Goal: Information Seeking & Learning: Learn about a topic

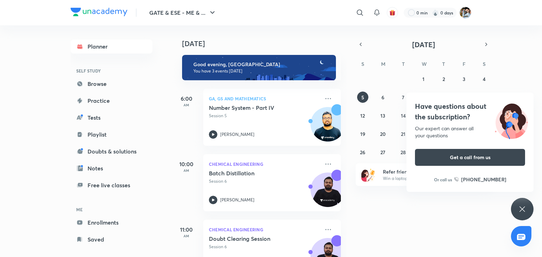
click at [521, 208] on icon at bounding box center [522, 209] width 8 height 8
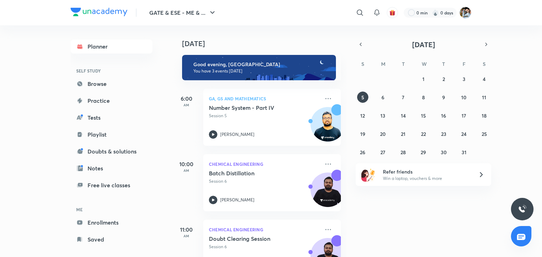
click at [372, 204] on div "[DATE] Good evening, Suraj You have 3 events [DATE] 6:00 AM GA, GS and Mathemat…" at bounding box center [356, 141] width 368 height 232
click at [393, 210] on div "[DATE] Good evening, Suraj You have 3 events [DATE] 6:00 AM GA, GS and Mathemat…" at bounding box center [356, 141] width 368 height 232
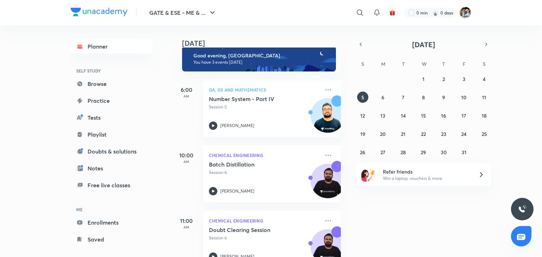
scroll to position [7, 0]
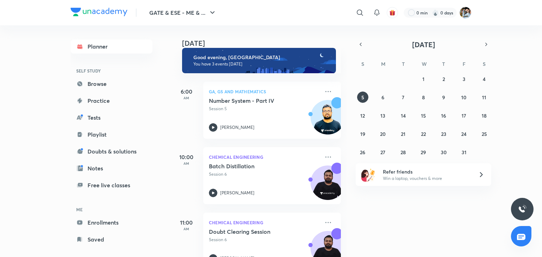
click at [347, 209] on div "[DATE] Good evening, Suraj You have 3 events [DATE] 6:00 AM GA, GS and Mathemat…" at bounding box center [356, 141] width 368 height 232
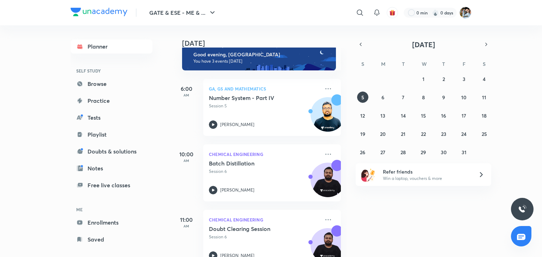
scroll to position [8, 0]
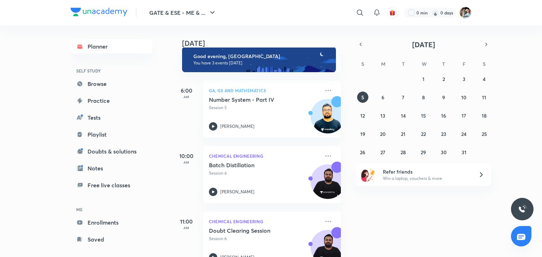
click at [387, 232] on div "[DATE] Good evening, Suraj You have 3 events [DATE] 6:00 AM GA, GS and Mathemat…" at bounding box center [356, 141] width 368 height 232
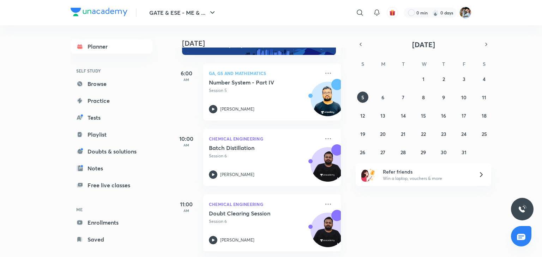
scroll to position [31, 0]
click at [324, 201] on icon at bounding box center [328, 204] width 8 height 8
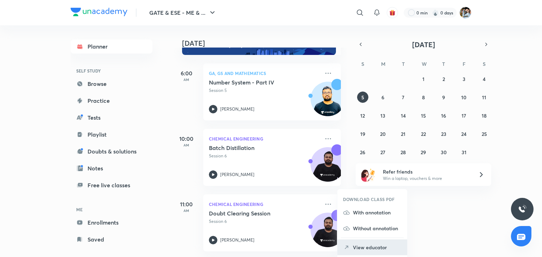
click at [371, 247] on p "View educator" at bounding box center [377, 247] width 49 height 7
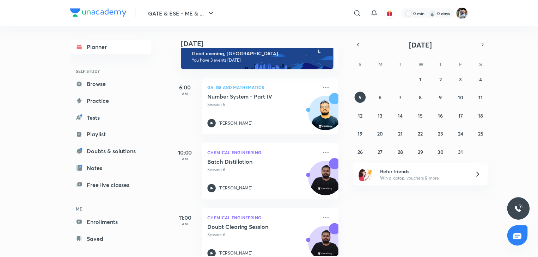
scroll to position [31, 0]
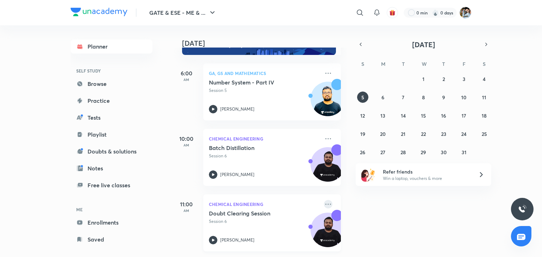
click at [324, 200] on icon at bounding box center [328, 204] width 8 height 8
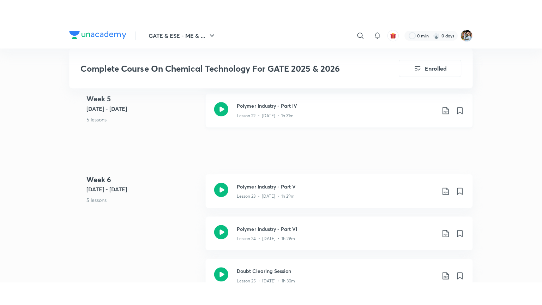
scroll to position [1481, 0]
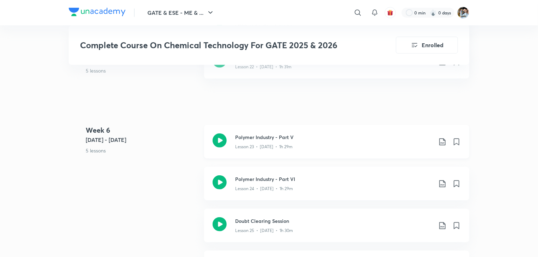
click at [303, 144] on div "Lesson 23 • [DATE] • 1h 29m" at bounding box center [333, 145] width 197 height 9
